Goal: Check status

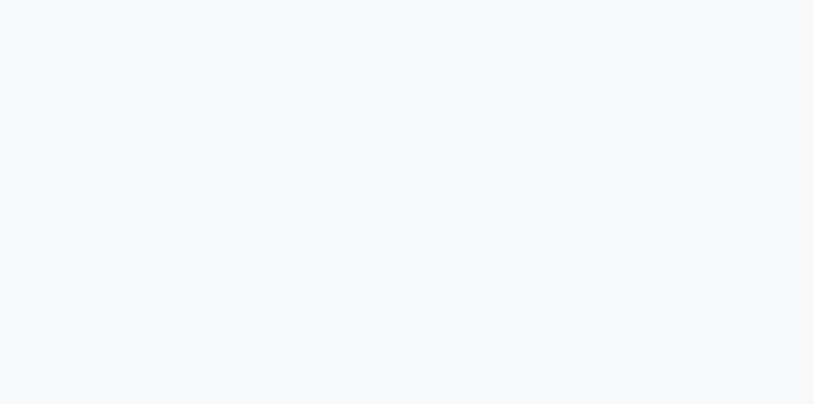
click at [561, 27] on html at bounding box center [407, 13] width 814 height 27
drag, startPoint x: 216, startPoint y: 7, endPoint x: 215, endPoint y: 3, distance: 4.2
click at [216, 6] on html at bounding box center [407, 13] width 814 height 27
click at [495, 0] on html at bounding box center [407, 0] width 814 height 0
